Goal: Information Seeking & Learning: Learn about a topic

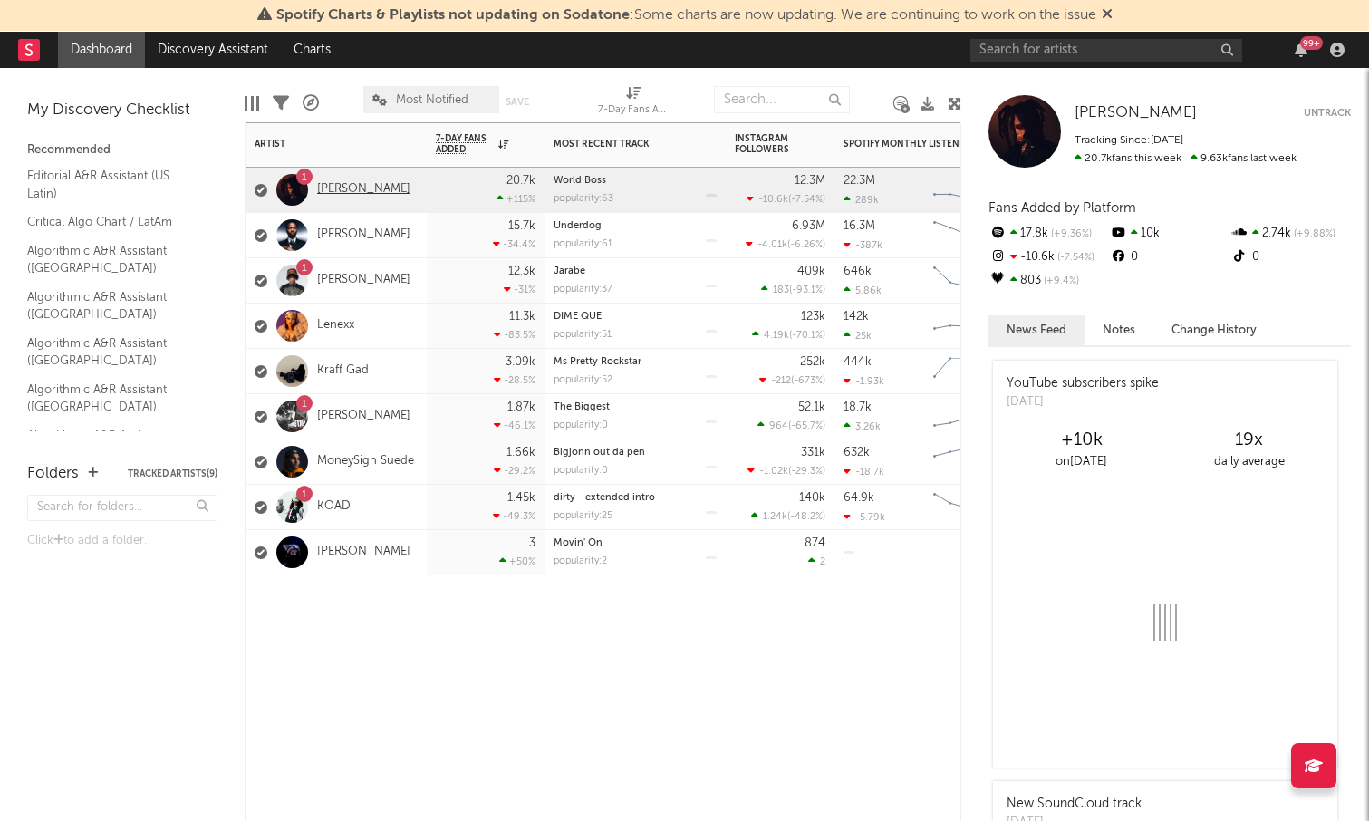
click at [351, 189] on link "[PERSON_NAME]" at bounding box center [363, 189] width 93 height 15
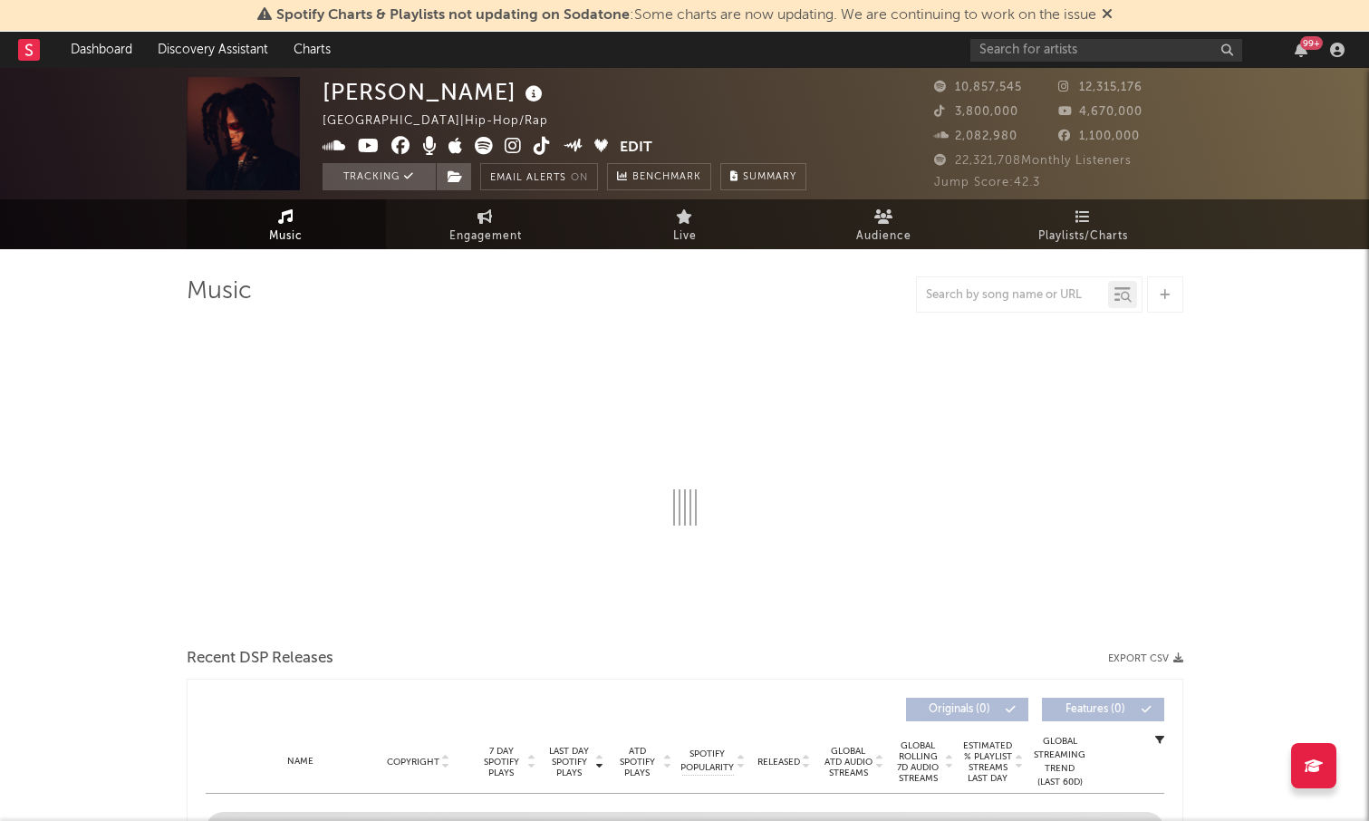
select select "6m"
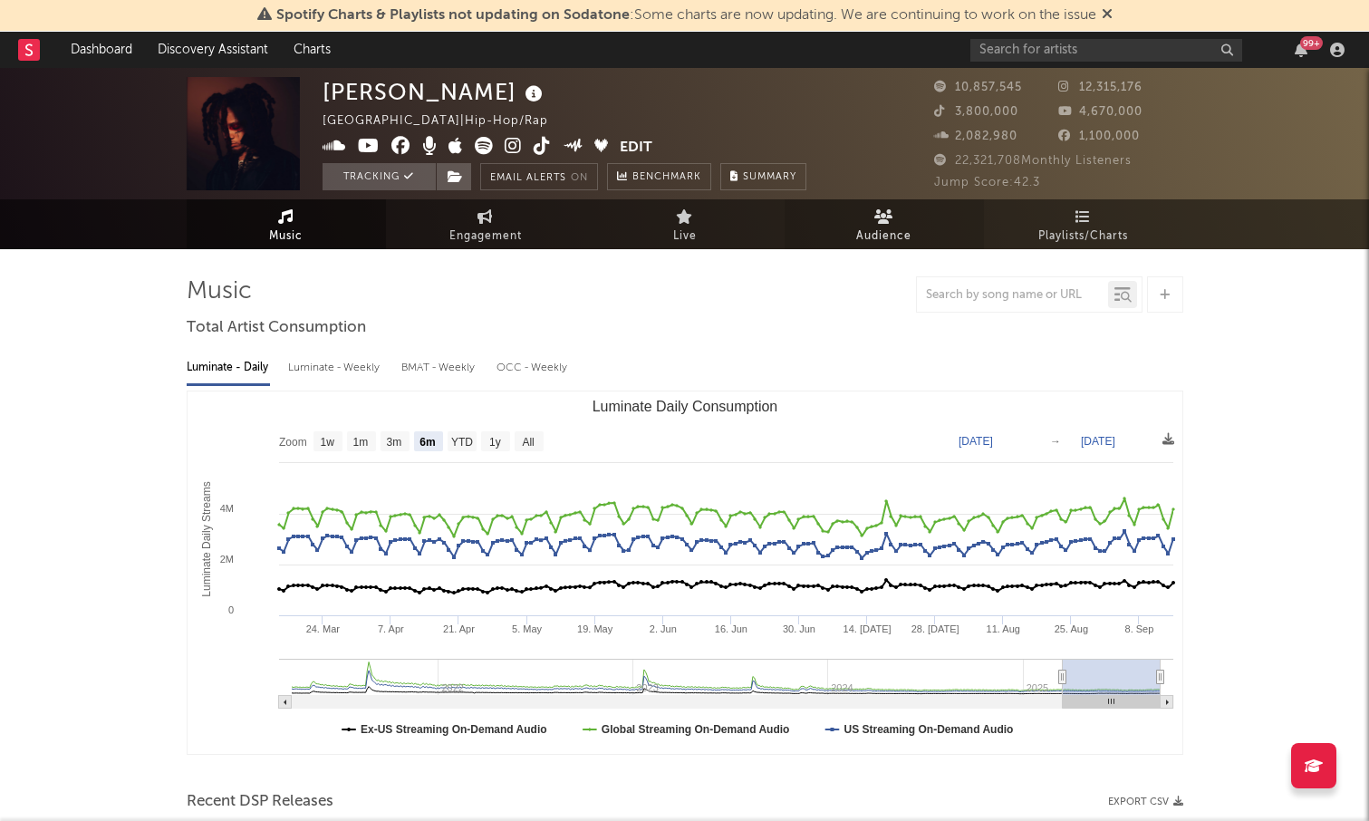
click at [860, 207] on link "Audience" at bounding box center [883, 224] width 199 height 50
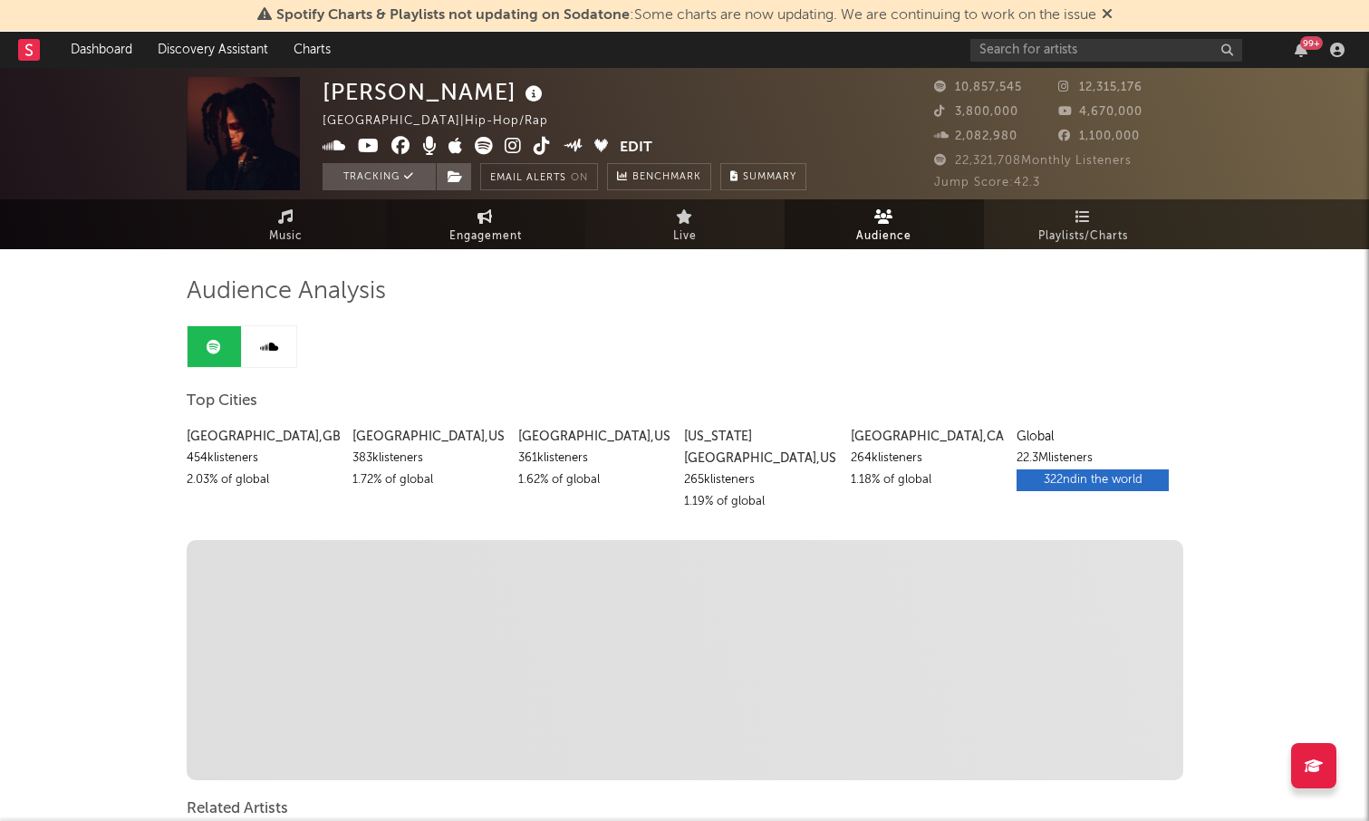
click at [511, 235] on span "Engagement" at bounding box center [485, 237] width 72 height 22
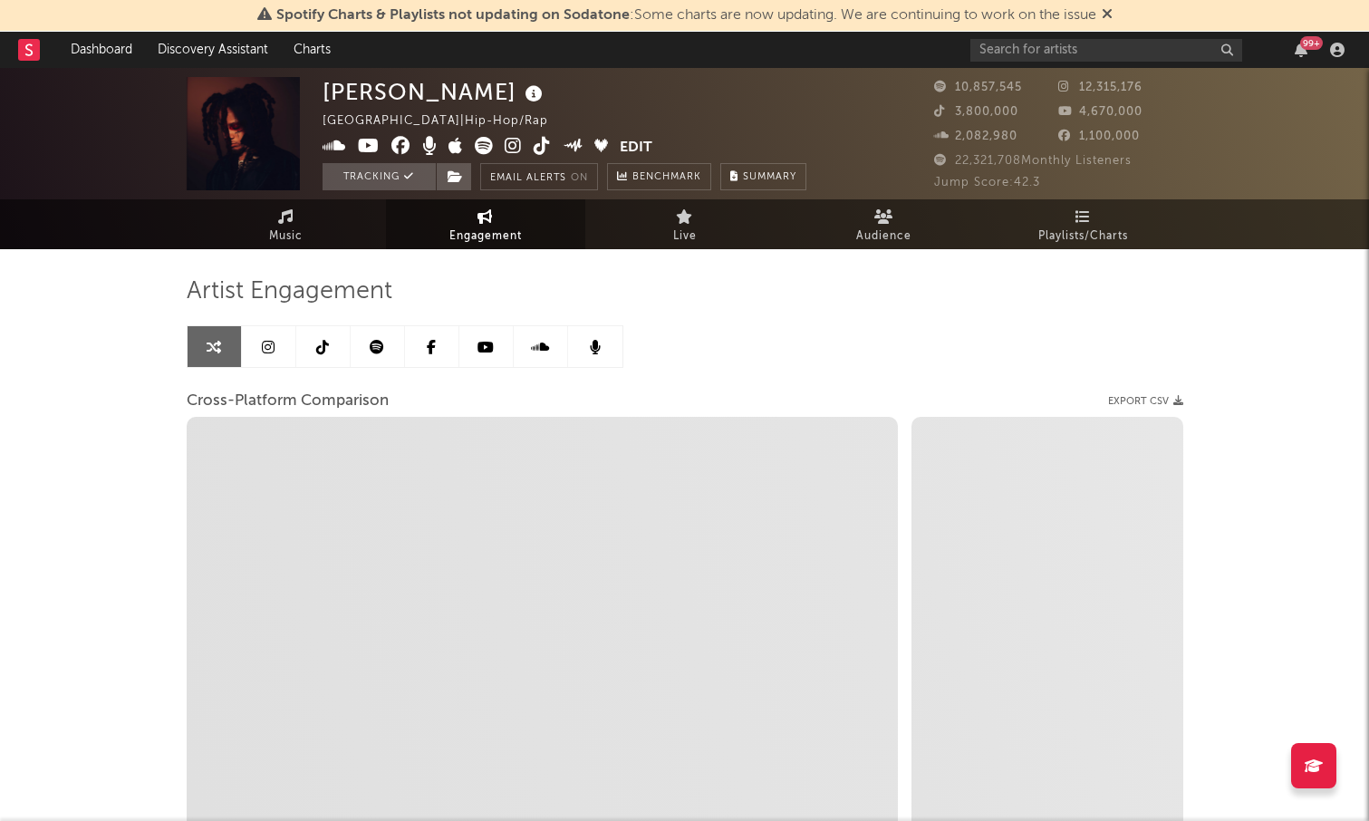
select select "1w"
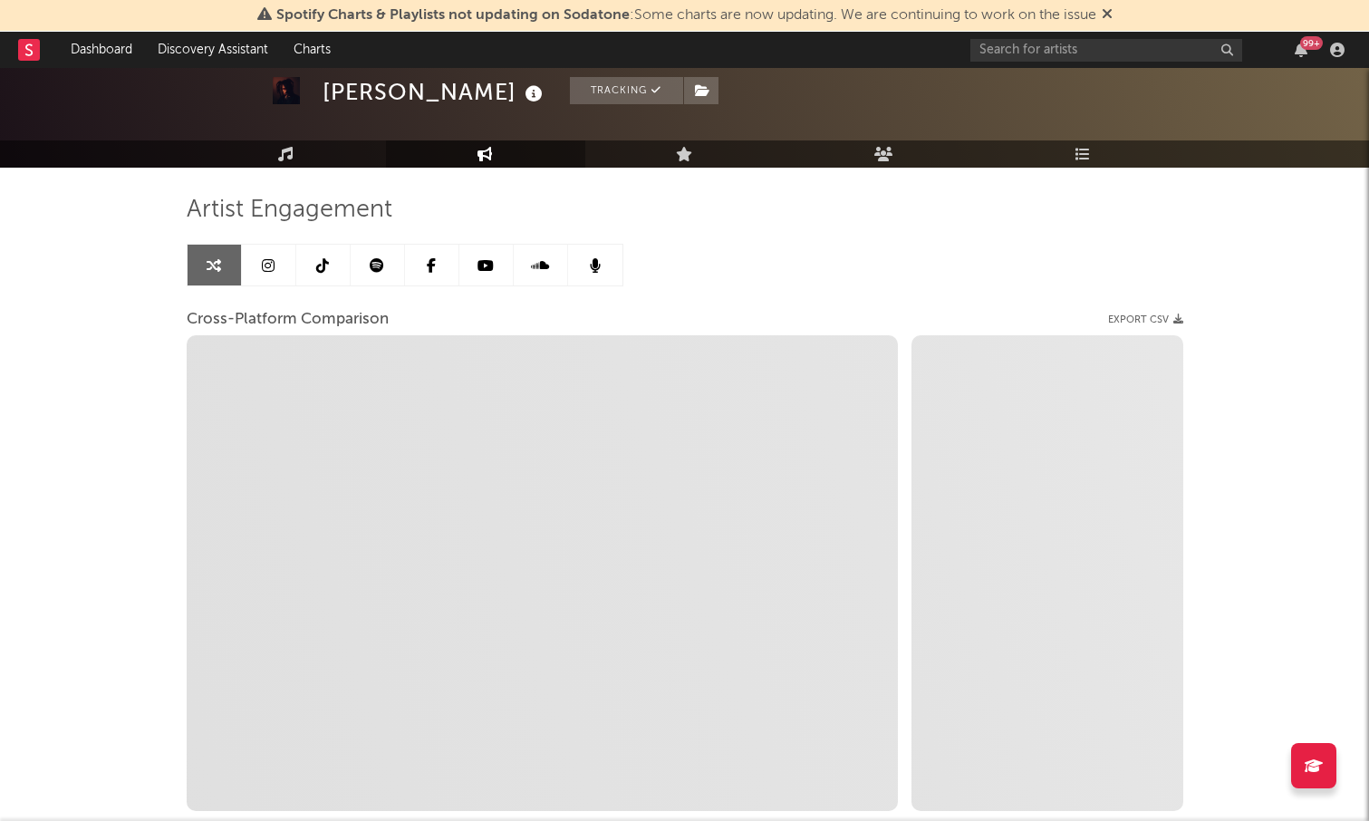
scroll to position [163, 0]
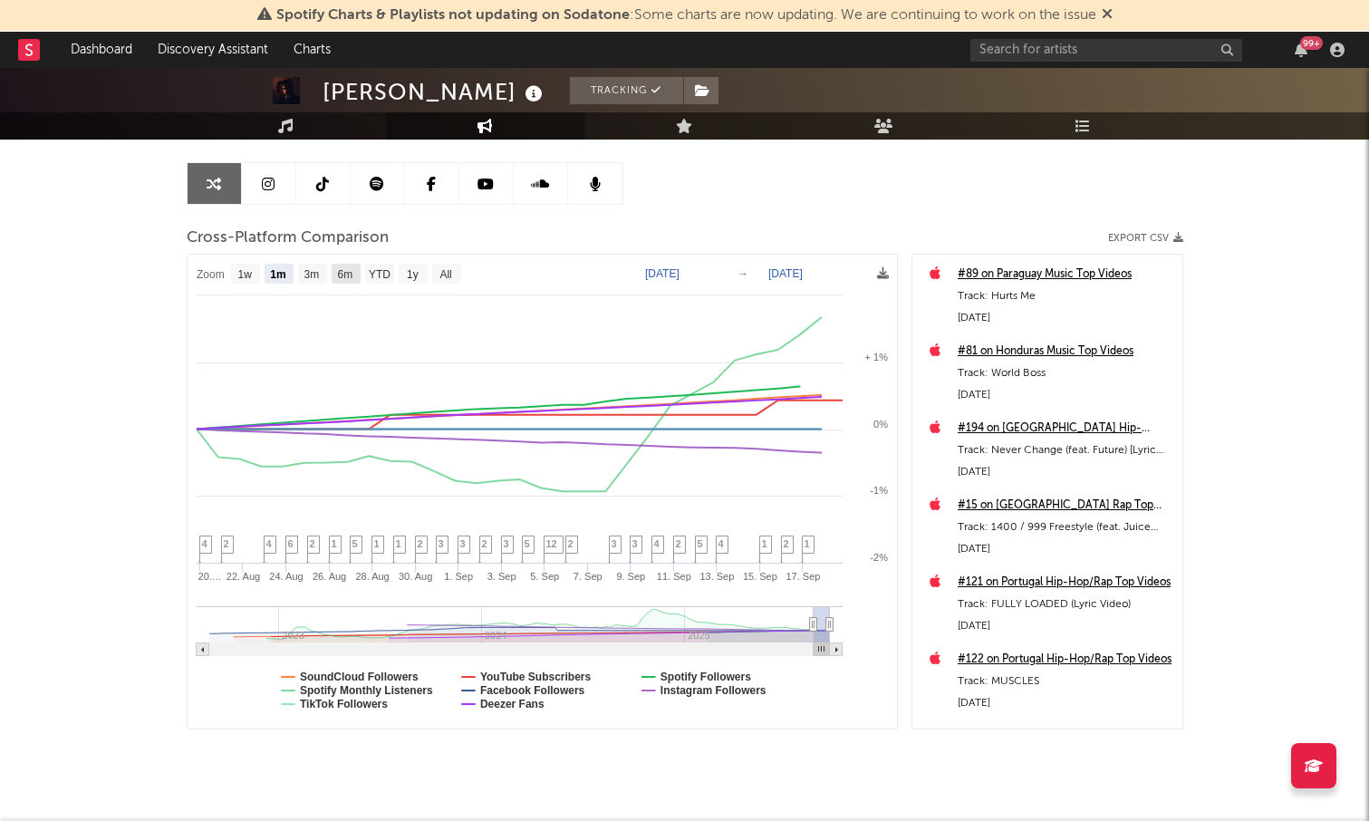
click at [337, 270] on rect at bounding box center [345, 274] width 29 height 20
select select "6m"
type input "[DATE]"
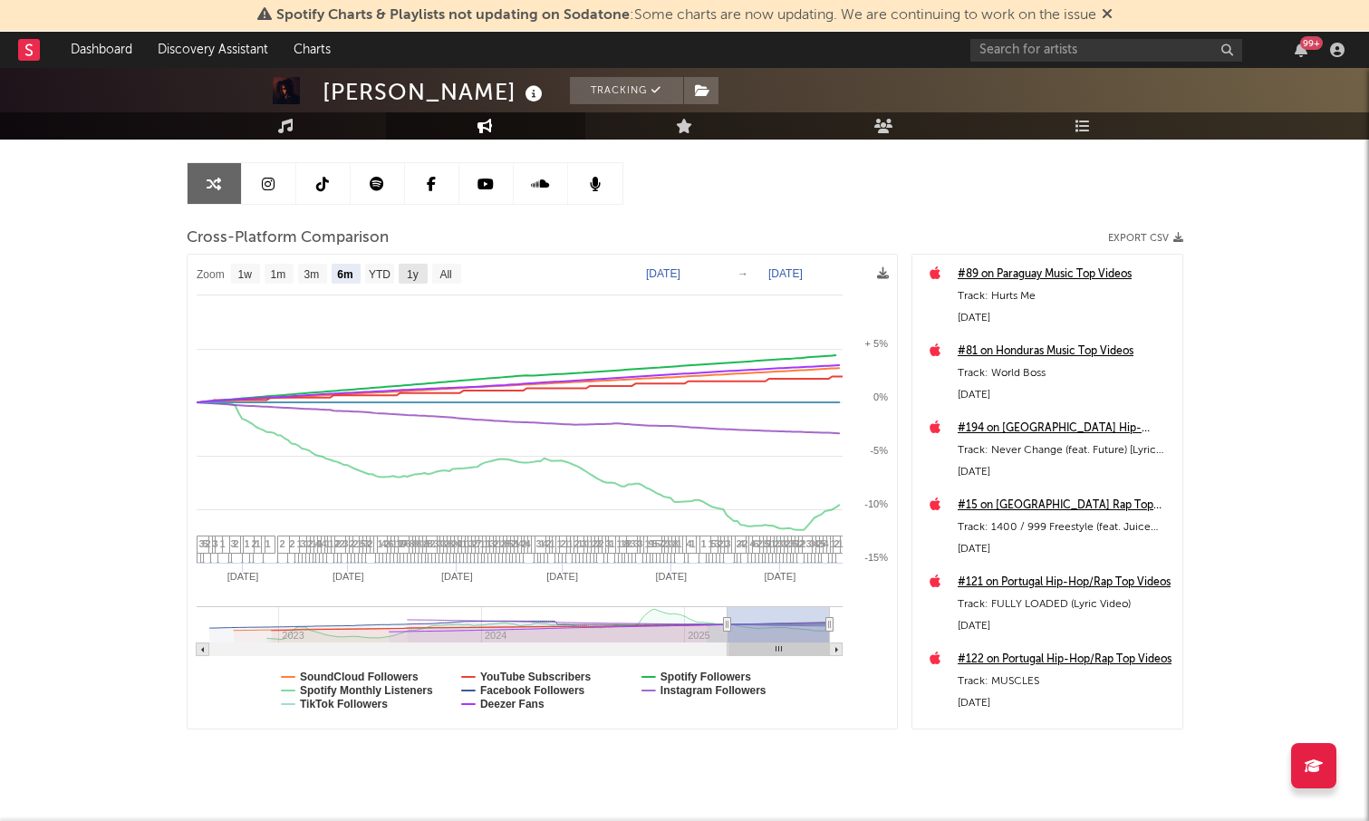
click at [416, 268] on text "1y" at bounding box center [413, 274] width 12 height 13
select select "1y"
type input "[DATE]"
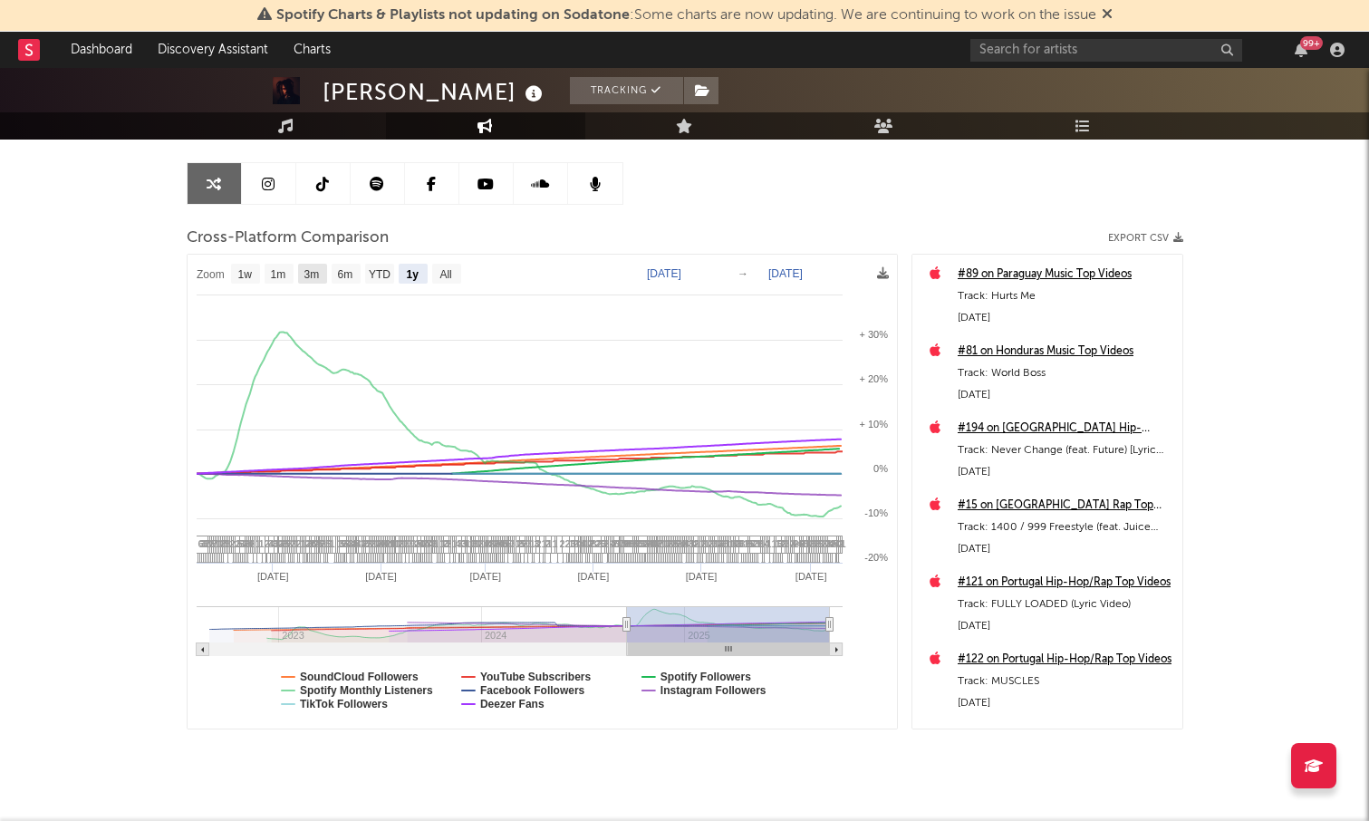
click at [311, 275] on text "3m" at bounding box center [310, 274] width 15 height 13
select select "3m"
type input "[DATE]"
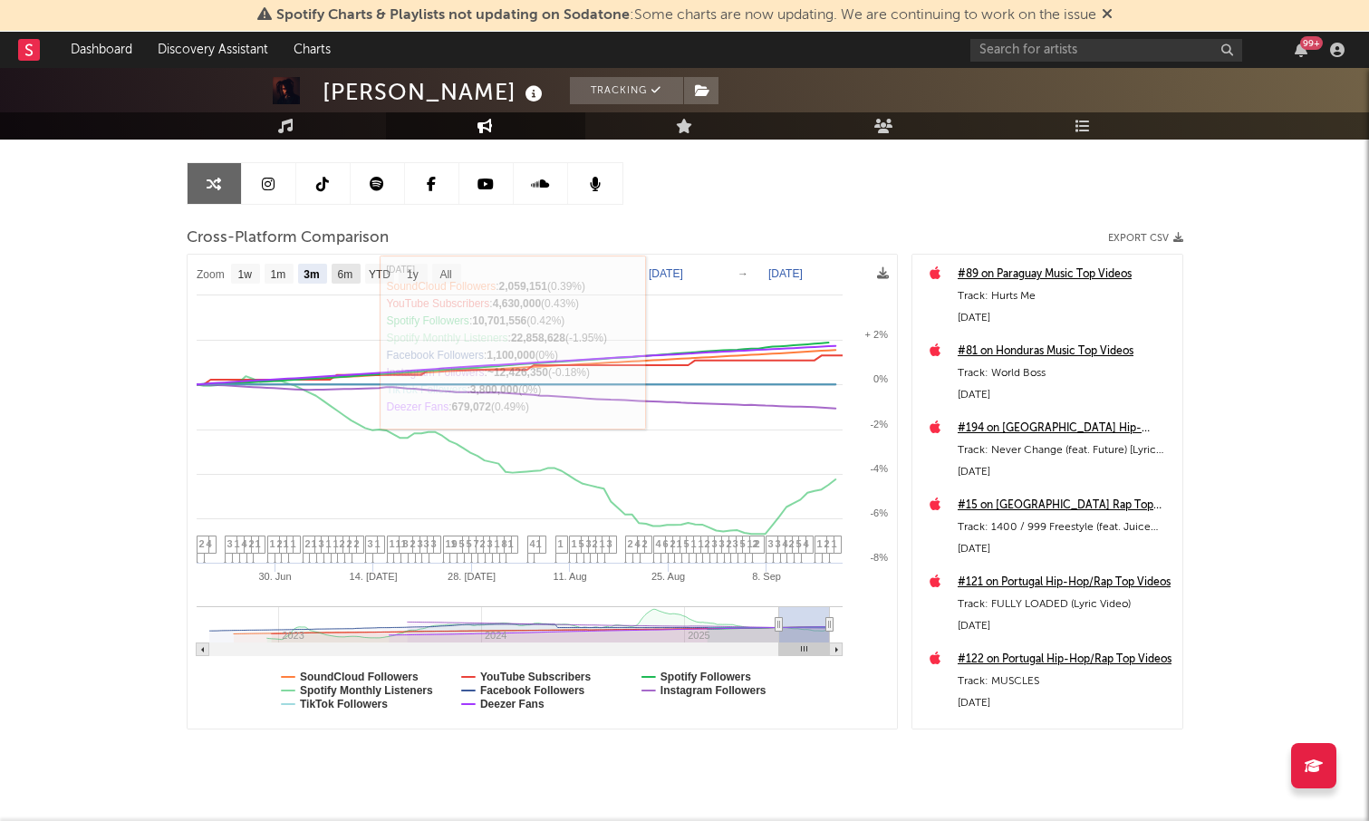
click at [344, 272] on text "6m" at bounding box center [344, 274] width 15 height 13
select select "6m"
type input "[DATE]"
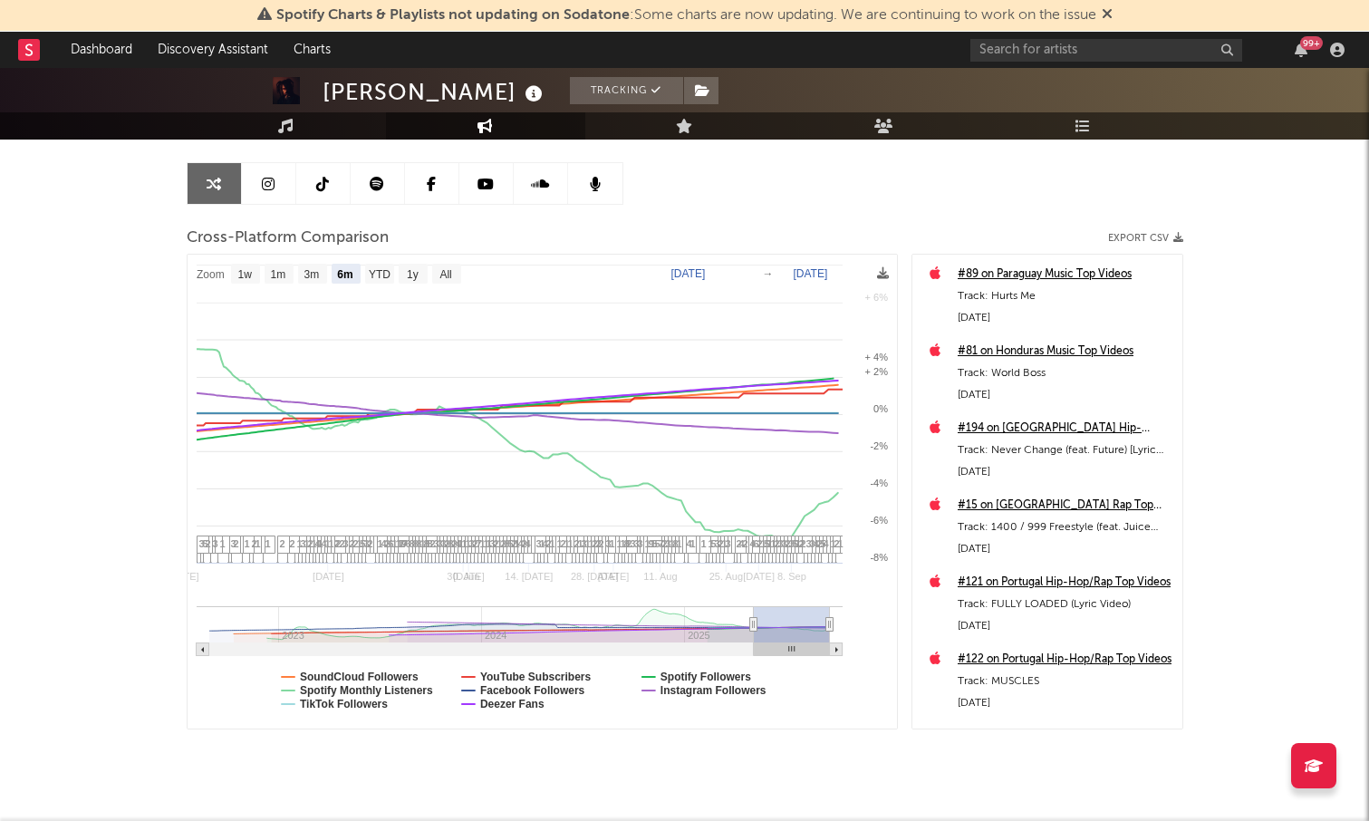
select select "6m"
